Goal: Information Seeking & Learning: Learn about a topic

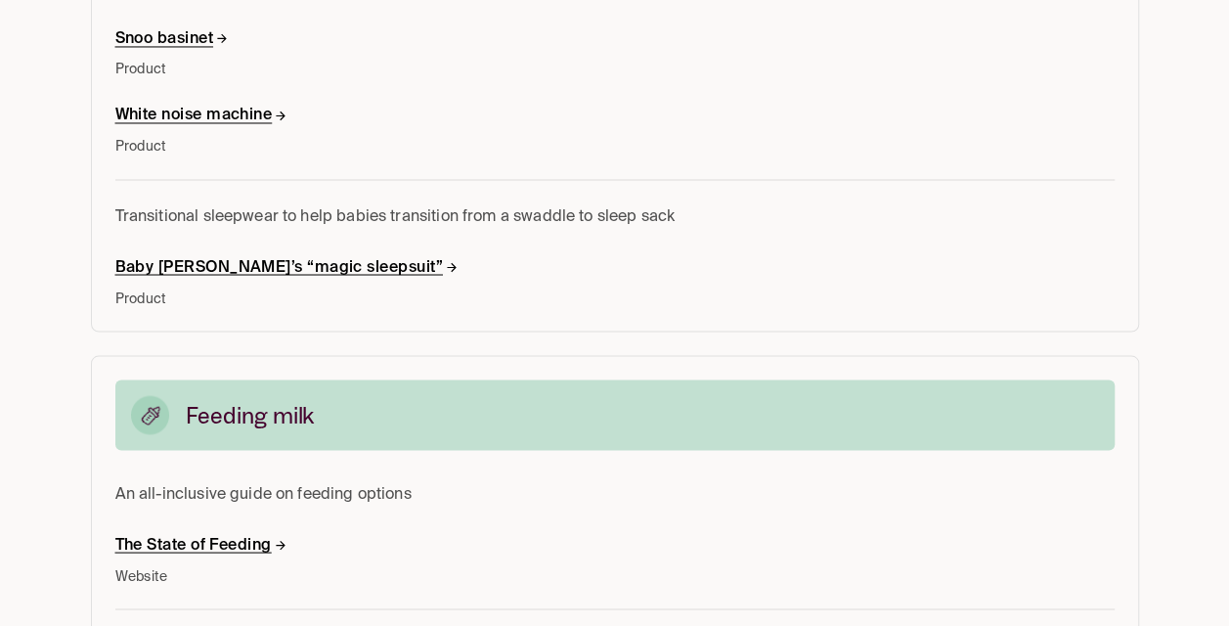
scroll to position [1304, 0]
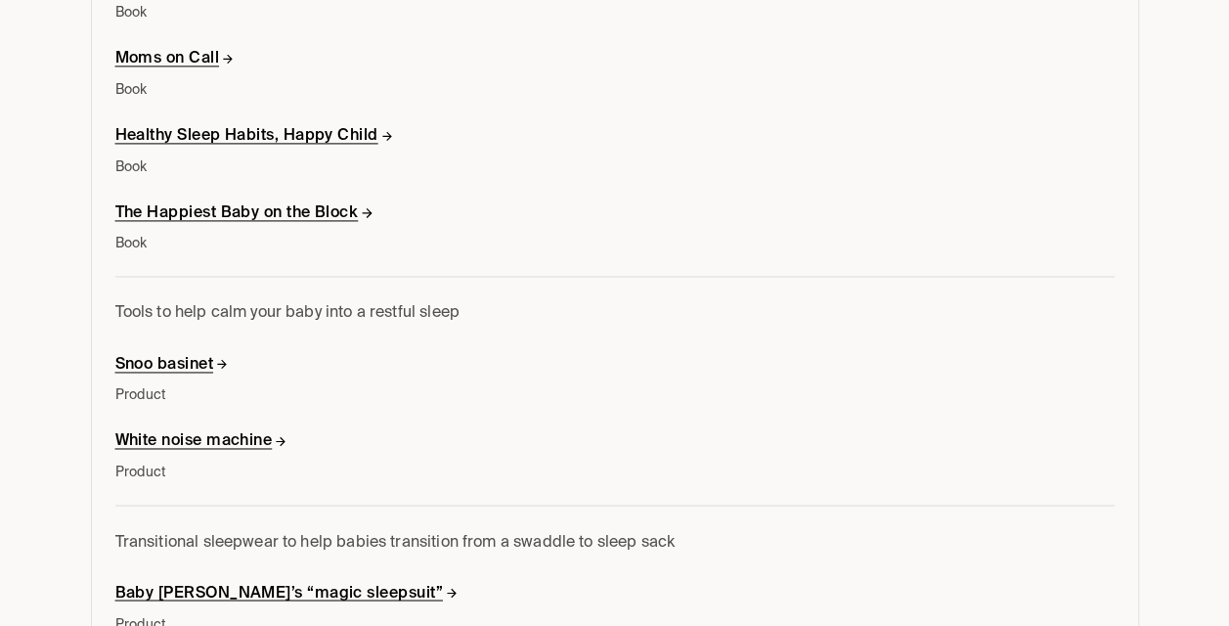
click at [153, 356] on h6 "Snoo basinet" at bounding box center [172, 365] width 114 height 21
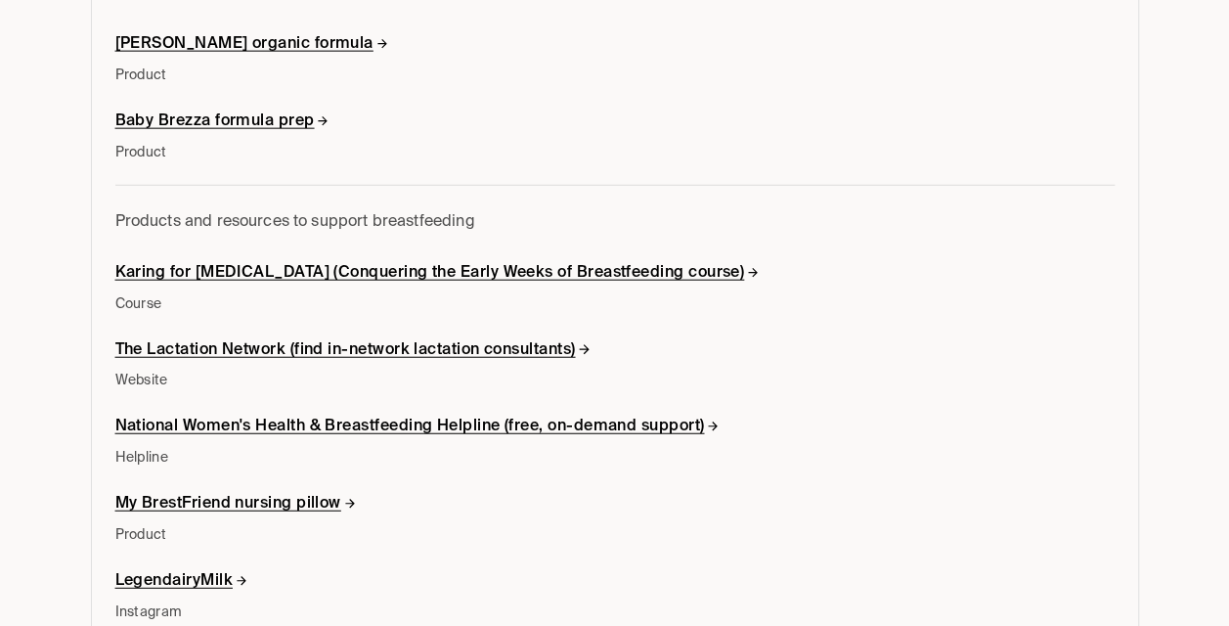
scroll to position [2608, 0]
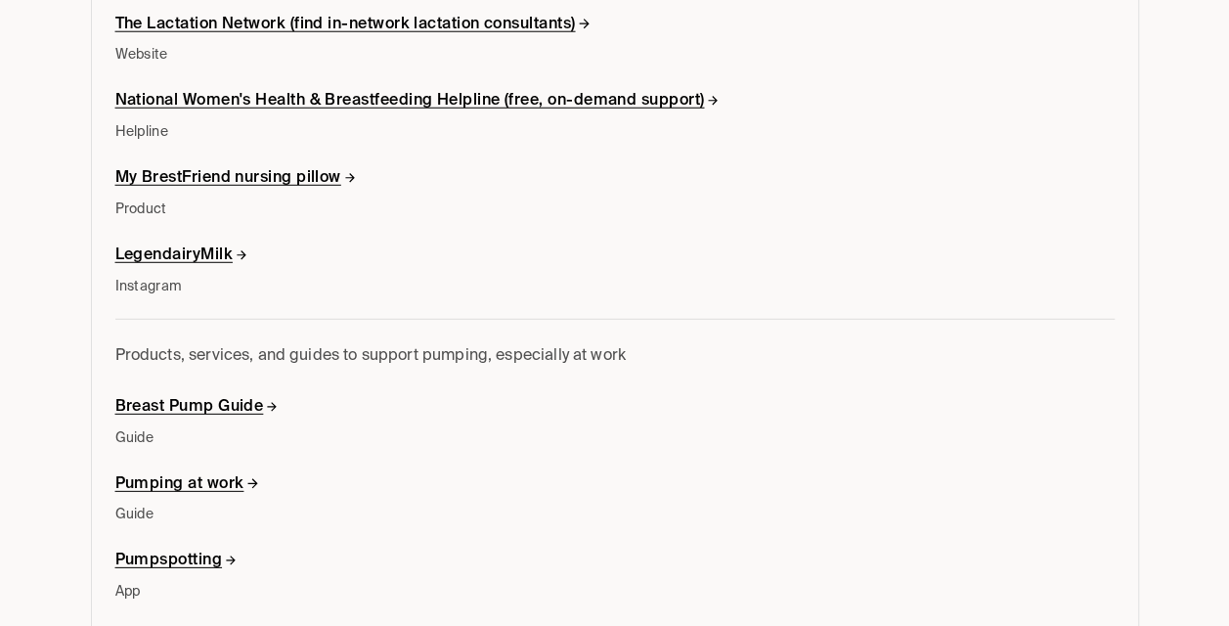
click at [227, 170] on h6 "My BrestFriend nursing pillow" at bounding box center [236, 178] width 243 height 21
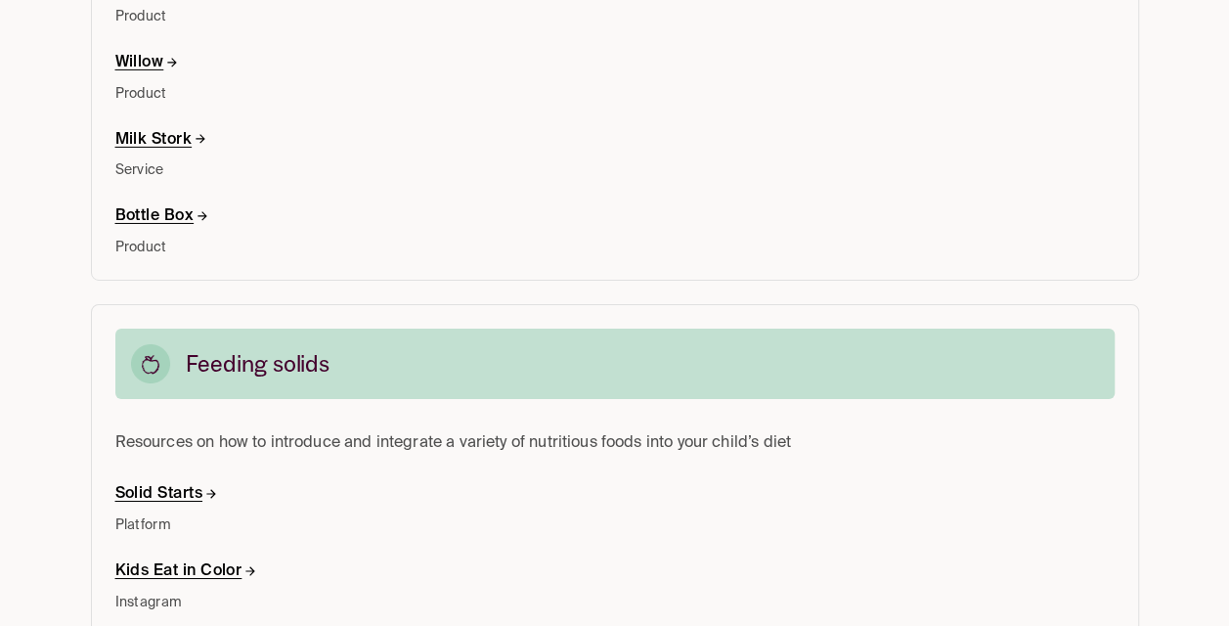
scroll to position [2934, 0]
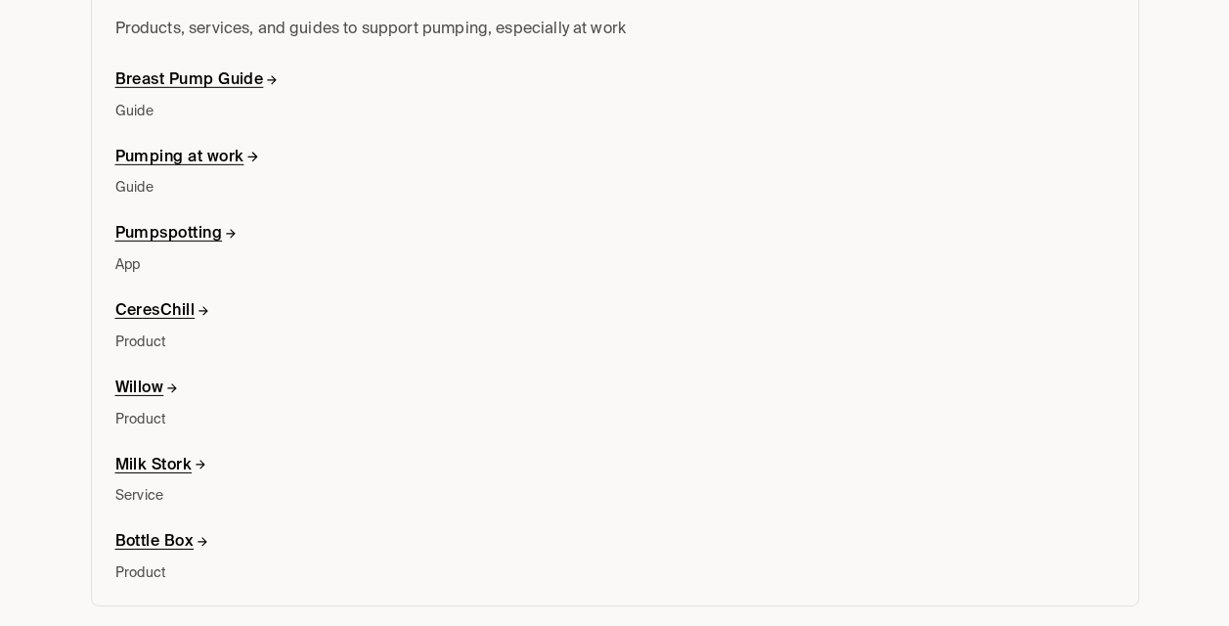
click at [164, 148] on h6 "Pumping at work" at bounding box center [187, 158] width 145 height 21
